Goal: Information Seeking & Learning: Learn about a topic

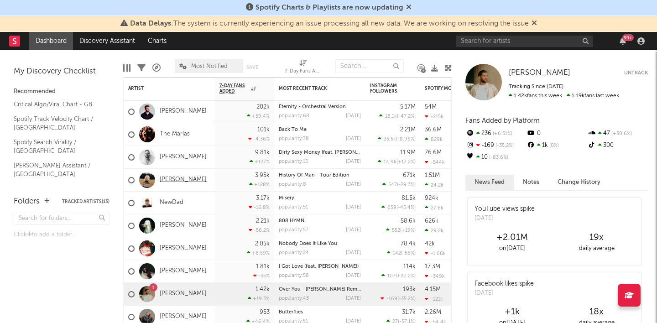
click at [172, 179] on link "[PERSON_NAME]" at bounding box center [183, 180] width 47 height 8
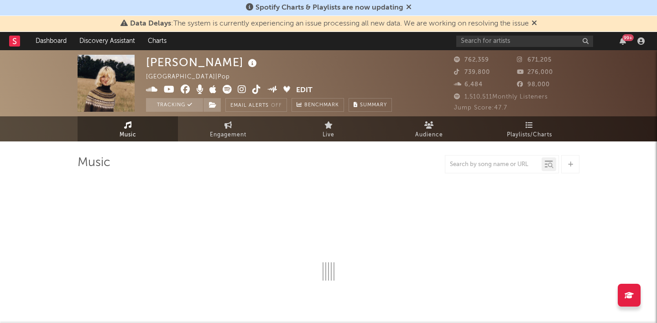
select select "6m"
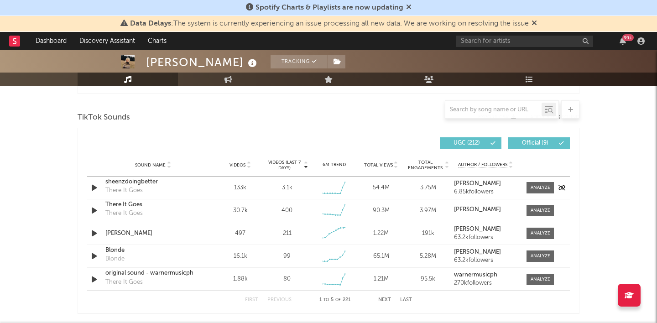
scroll to position [637, 0]
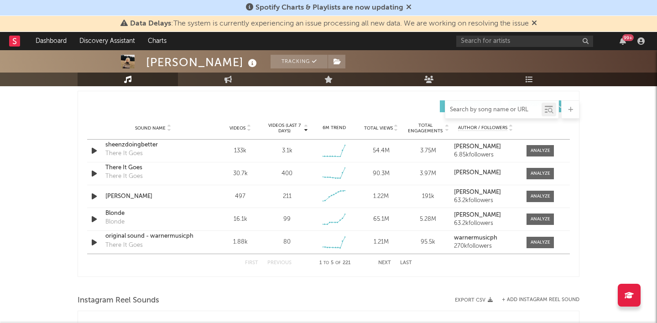
click at [481, 111] on input "text" at bounding box center [494, 109] width 96 height 7
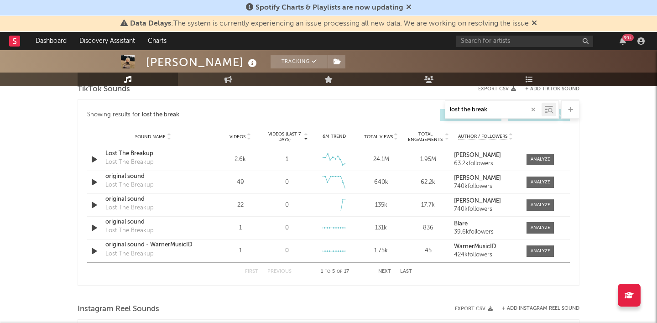
scroll to position [582, 0]
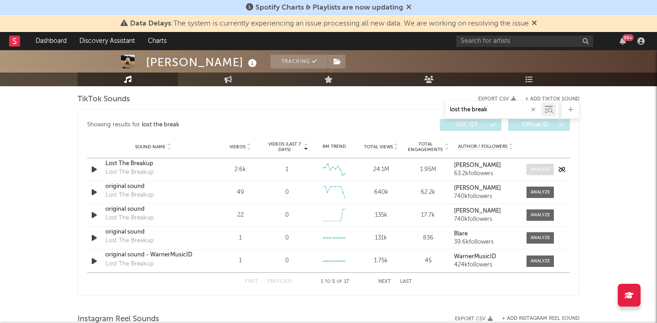
type input "lost the break"
click at [541, 169] on div at bounding box center [541, 169] width 20 height 7
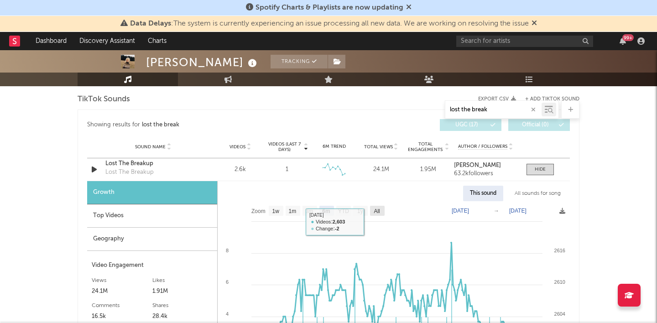
click at [383, 212] on rect at bounding box center [377, 211] width 15 height 10
select select "All"
type input "[DATE]"
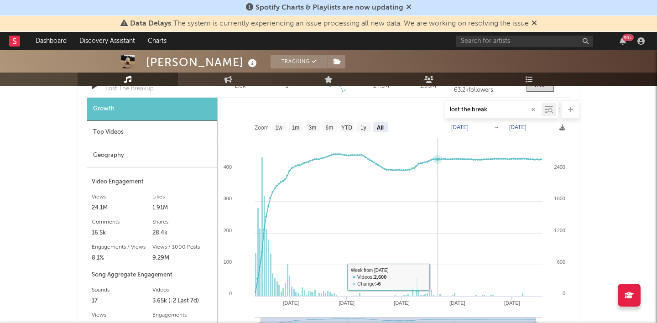
scroll to position [709, 0]
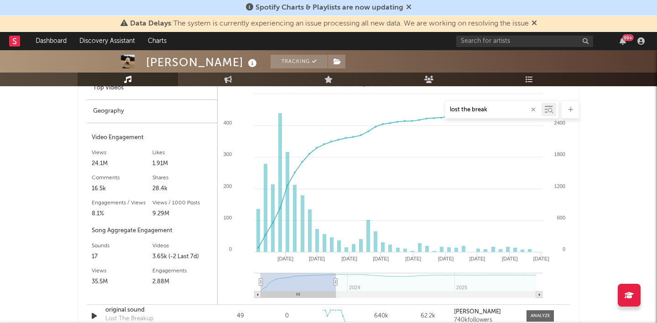
type input "[DATE]"
select select "6m"
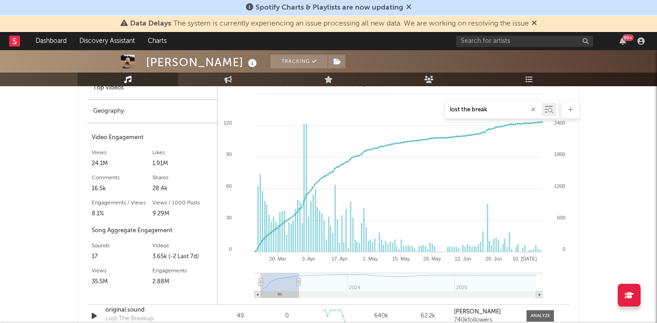
type input "[DATE]"
drag, startPoint x: 535, startPoint y: 281, endPoint x: 298, endPoint y: 273, distance: 237.1
click at [298, 273] on g at bounding box center [399, 285] width 288 height 25
